Goal: Task Accomplishment & Management: Manage account settings

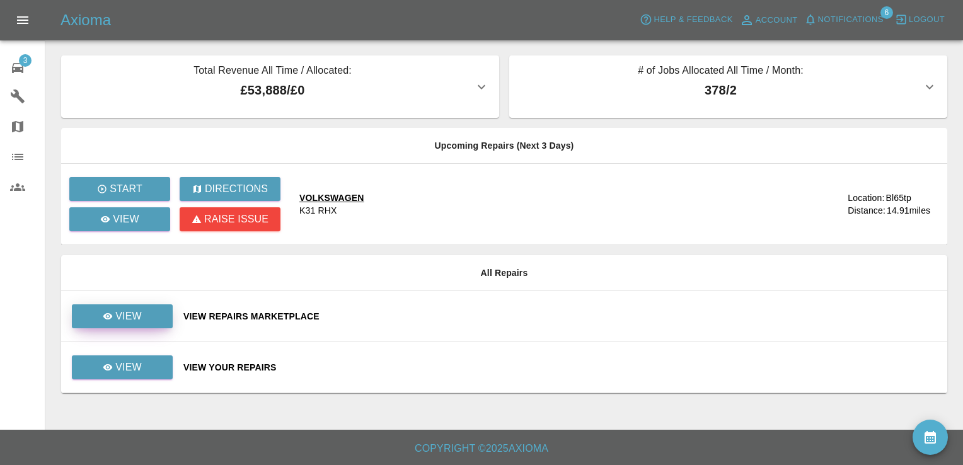
click at [142, 307] on link "View" at bounding box center [122, 317] width 101 height 24
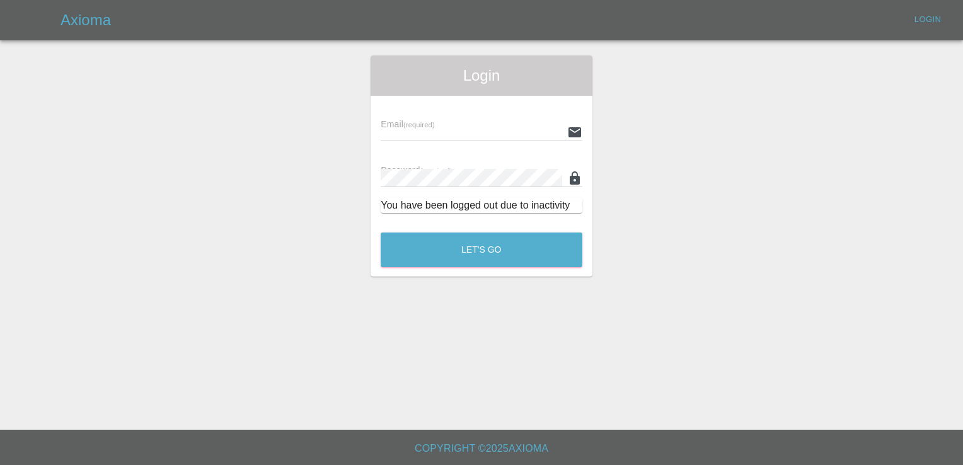
type input "[EMAIL_ADDRESS][DOMAIN_NAME]"
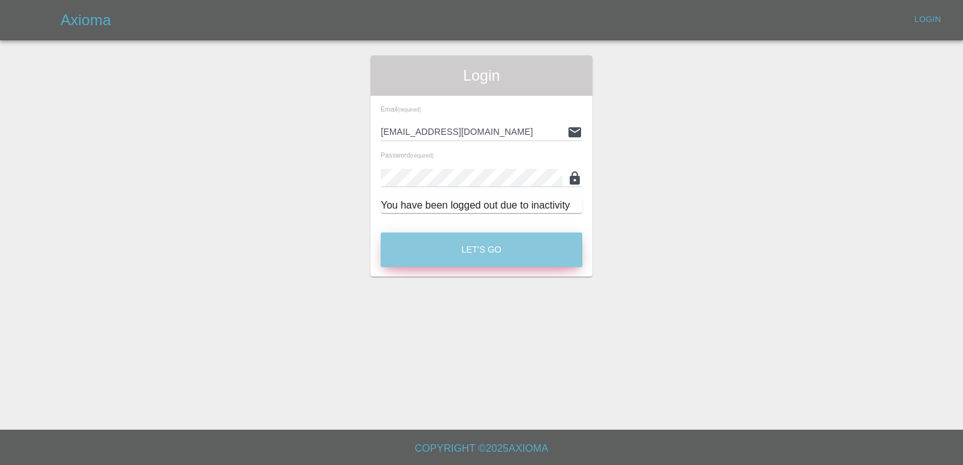
click at [496, 252] on button "Let's Go" at bounding box center [482, 250] width 202 height 35
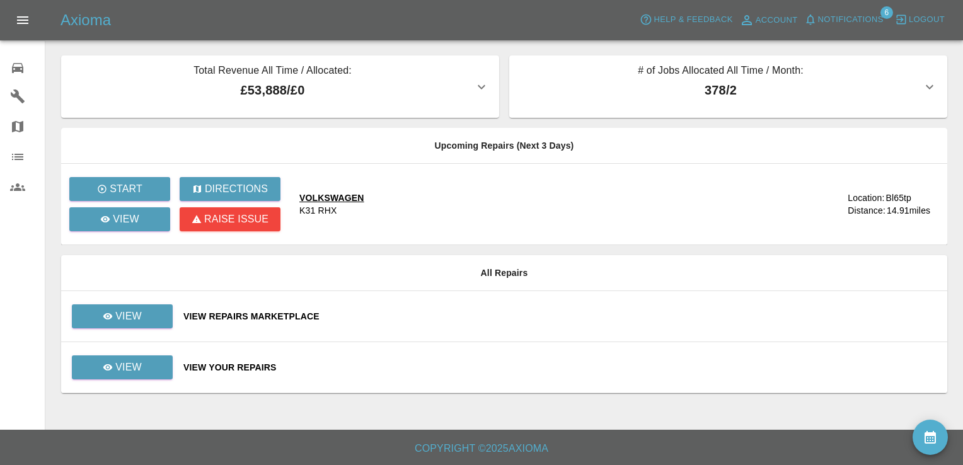
click at [139, 329] on td "View" at bounding box center [117, 316] width 112 height 51
click at [142, 311] on link "View" at bounding box center [122, 317] width 101 height 24
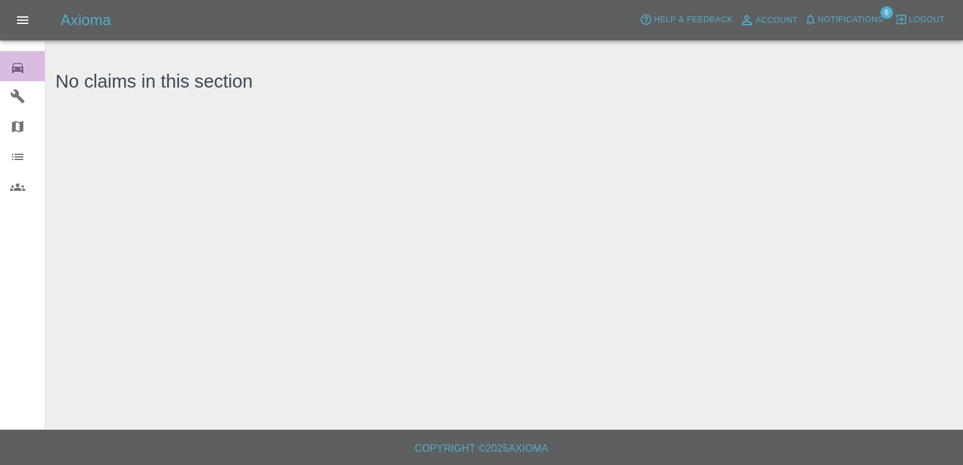
click at [15, 69] on icon at bounding box center [17, 68] width 11 height 10
